Goal: Task Accomplishment & Management: Use online tool/utility

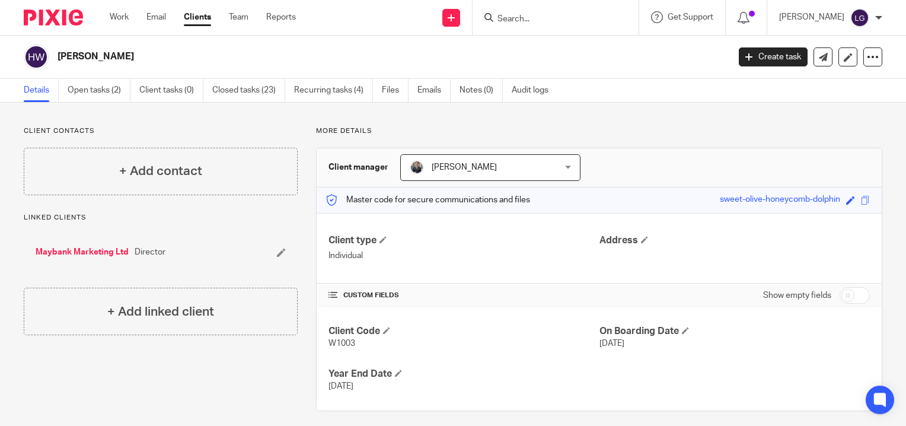
scroll to position [7, 0]
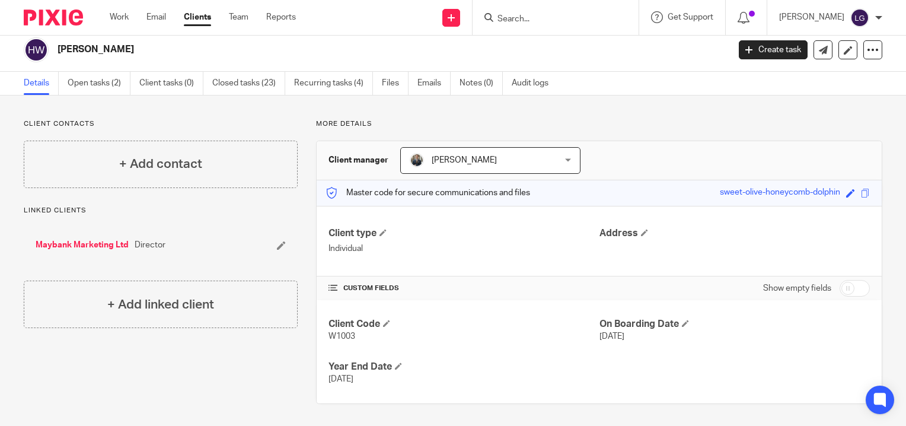
click at [201, 12] on link "Clients" at bounding box center [197, 17] width 27 height 12
click at [201, 15] on link "Clients" at bounding box center [197, 17] width 27 height 12
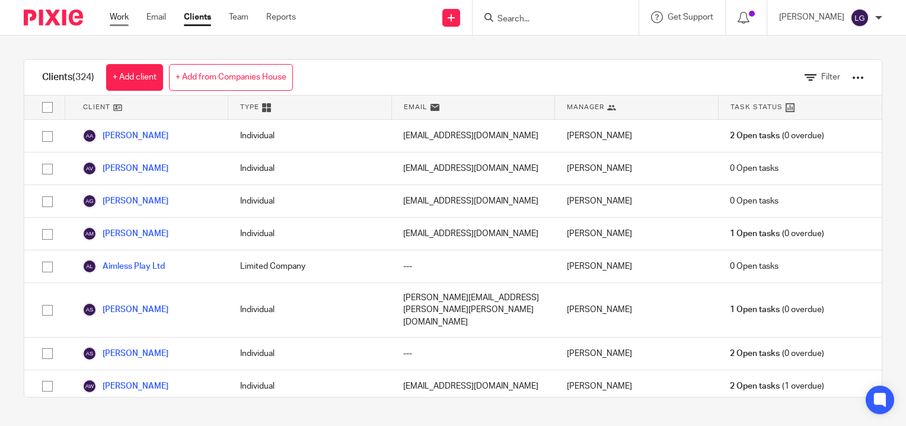
click at [121, 20] on link "Work" at bounding box center [119, 17] width 19 height 12
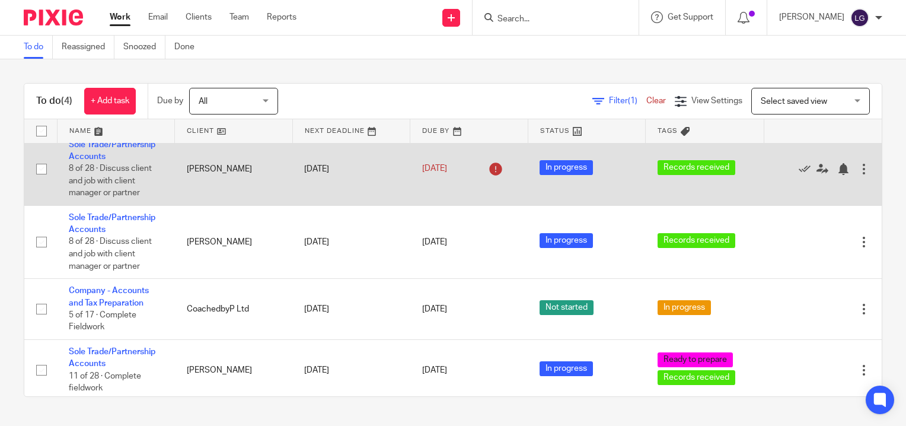
scroll to position [17, 0]
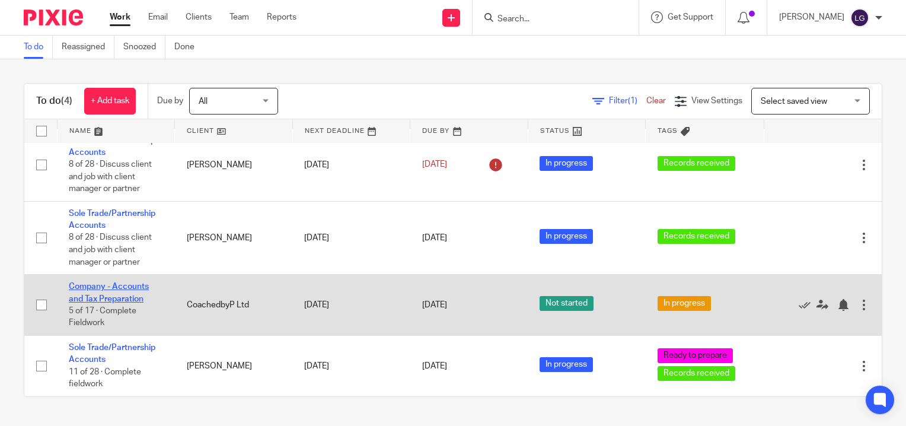
click at [121, 289] on td "Company - Accounts and Tax Preparation 5 of 17 · Complete Fieldwork" at bounding box center [116, 304] width 118 height 61
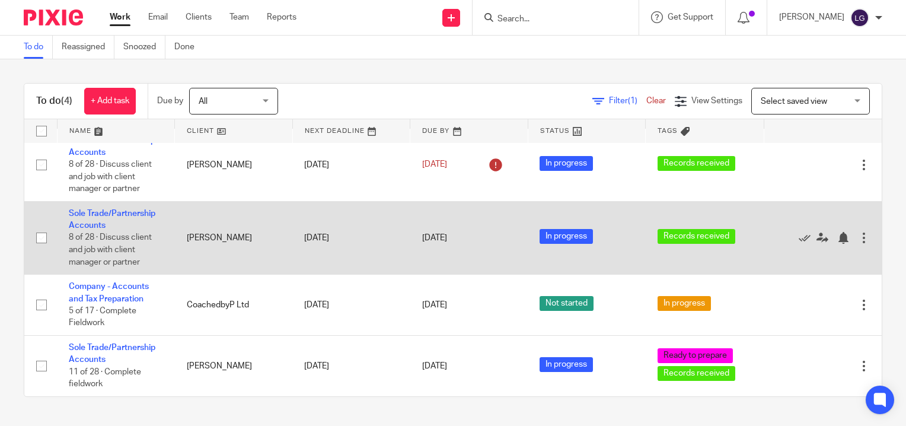
drag, startPoint x: 116, startPoint y: 275, endPoint x: 116, endPoint y: 269, distance: 6.5
click at [116, 273] on tbody "No client selected No client selected Abi Alice Abram Venter ACE Group Scotland…" at bounding box center [452, 262] width 857 height 268
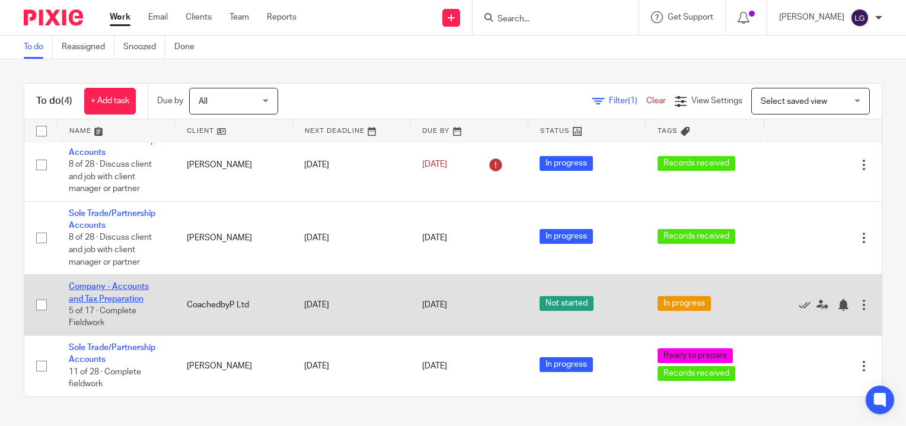
click at [119, 284] on link "Company - Accounts and Tax Preparation" at bounding box center [109, 292] width 80 height 20
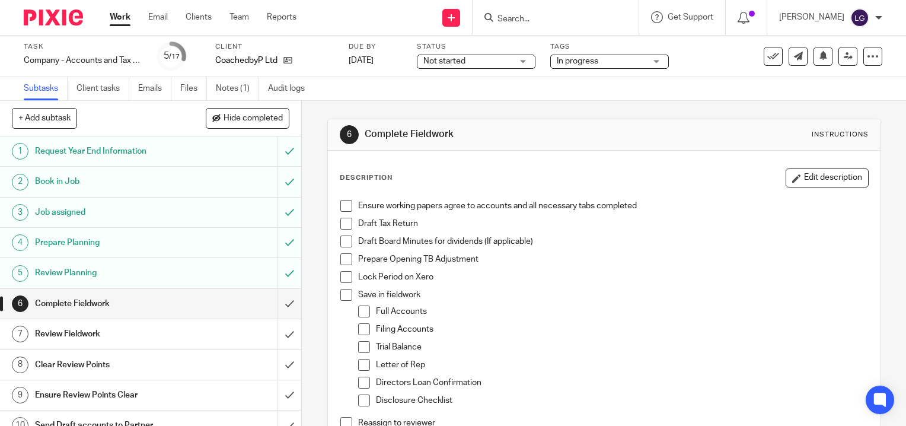
click at [282, 53] on div "Client CoachedbyP Ltd" at bounding box center [274, 56] width 119 height 28
click at [285, 56] on icon at bounding box center [287, 60] width 9 height 9
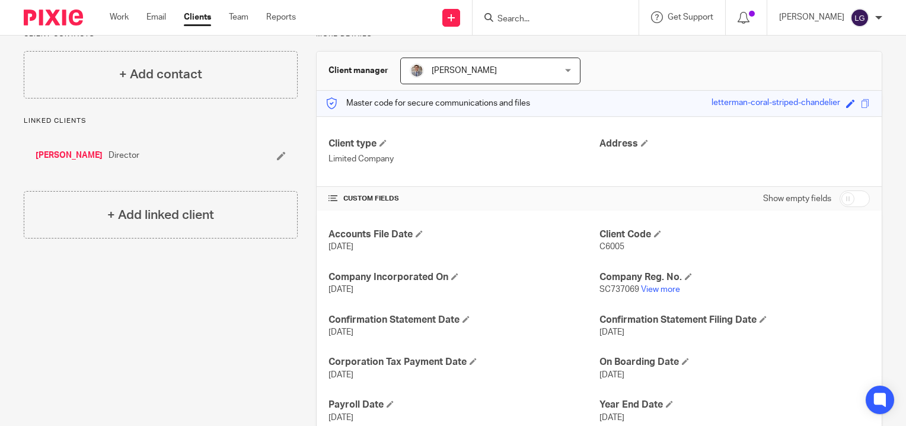
scroll to position [135, 0]
